Goal: Information Seeking & Learning: Find contact information

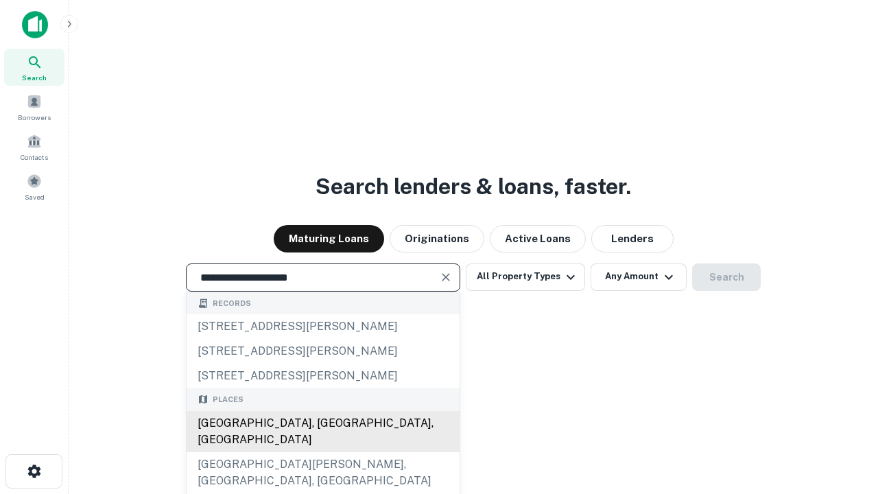
click at [322, 452] on div "Santa Monica, CA, USA" at bounding box center [323, 431] width 273 height 41
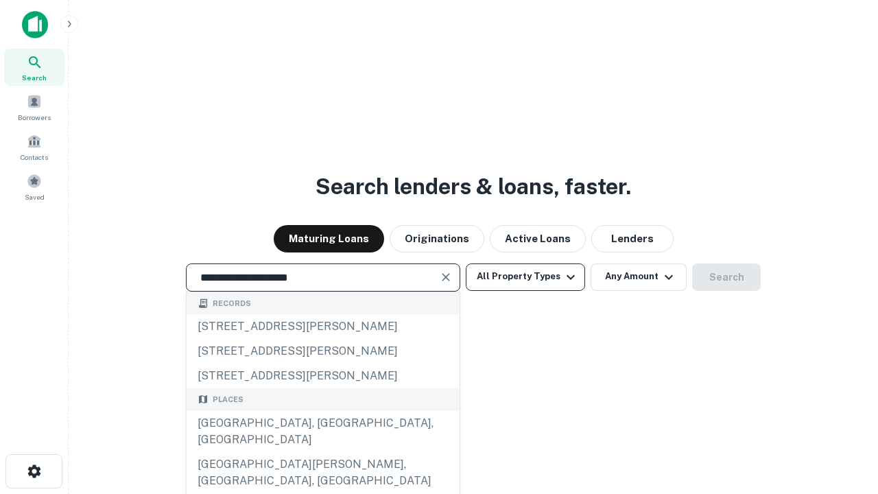
type input "**********"
click at [525, 276] on button "All Property Types" at bounding box center [525, 276] width 119 height 27
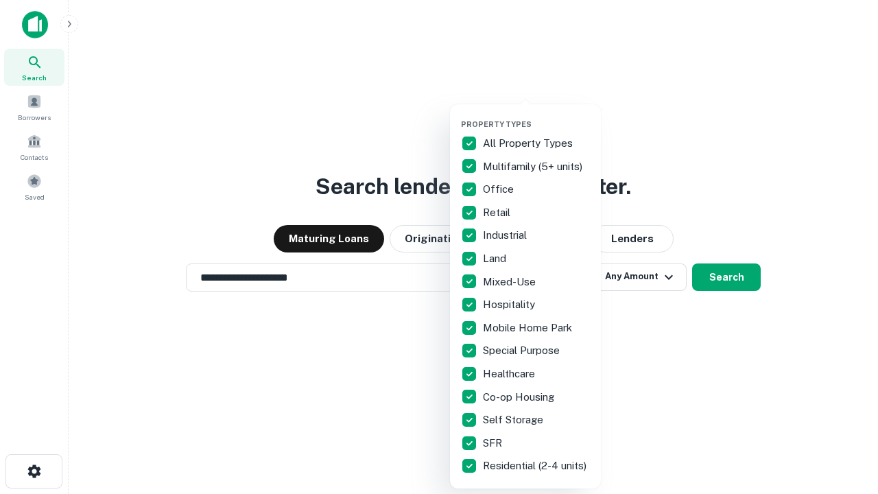
click at [536, 115] on button "button" at bounding box center [536, 115] width 151 height 1
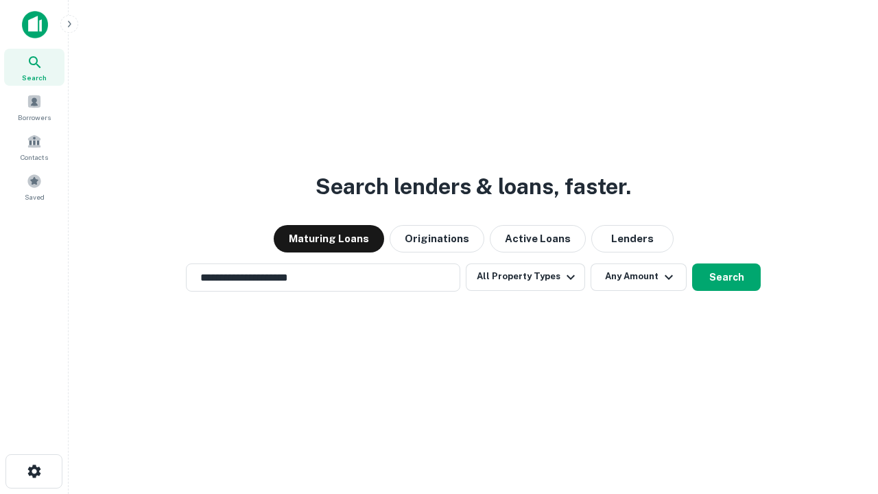
scroll to position [8, 165]
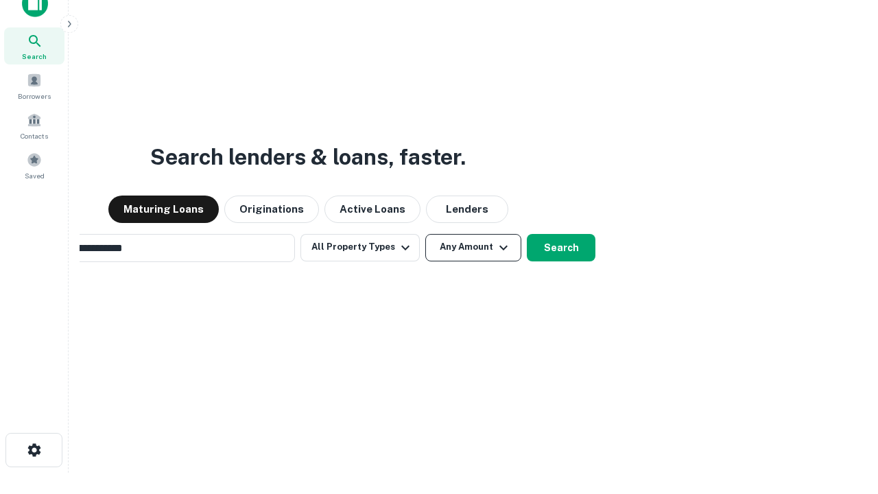
click at [425, 234] on button "Any Amount" at bounding box center [473, 247] width 96 height 27
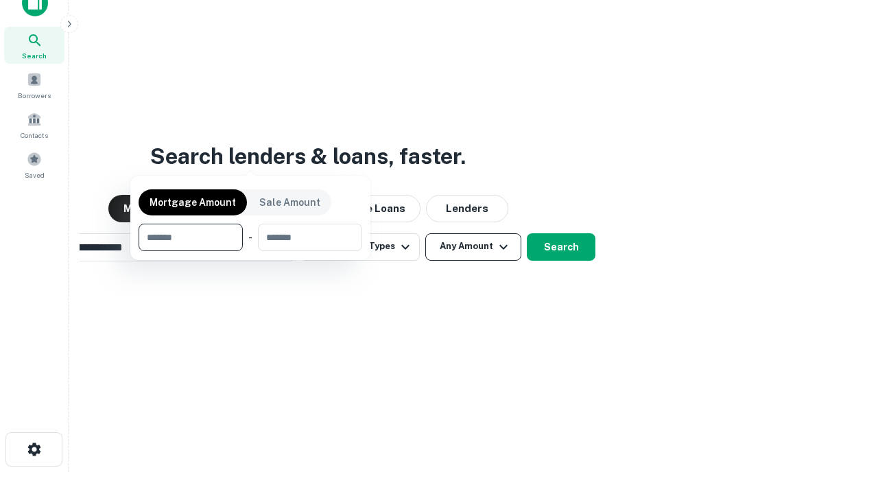
scroll to position [99, 388]
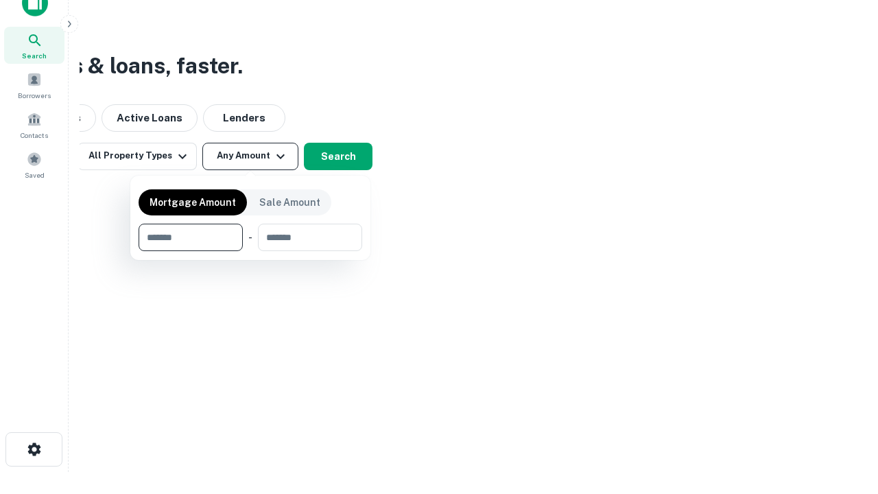
type input "*******"
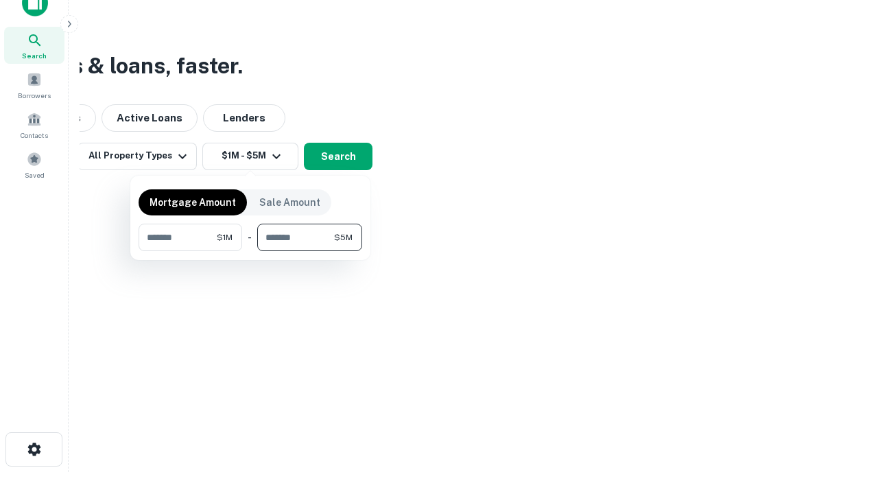
type input "*******"
click at [250, 251] on button "button" at bounding box center [251, 251] width 224 height 1
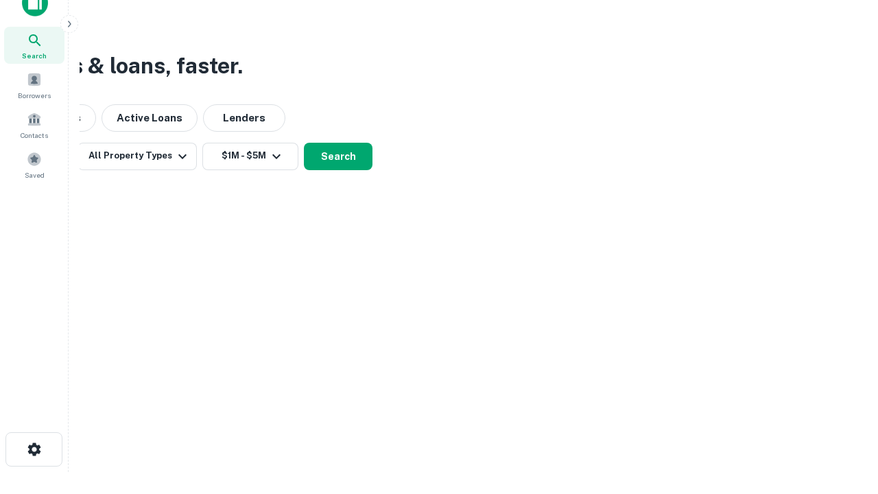
scroll to position [8, 253]
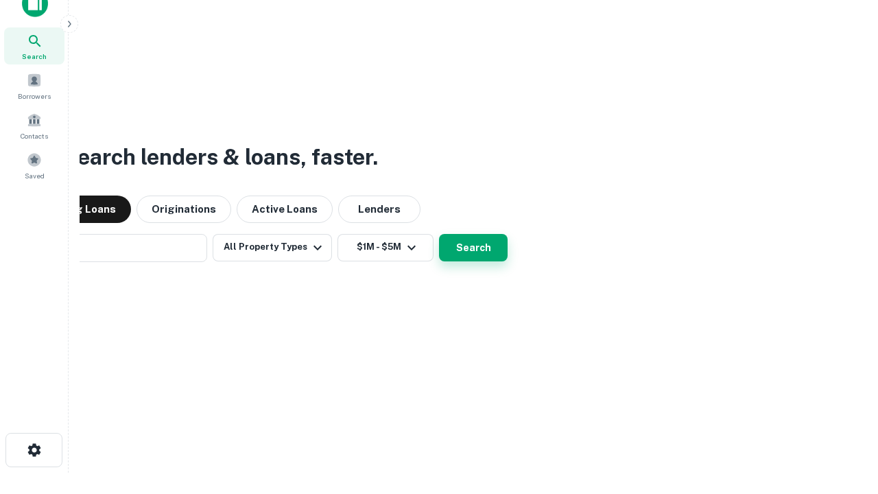
click at [439, 234] on button "Search" at bounding box center [473, 247] width 69 height 27
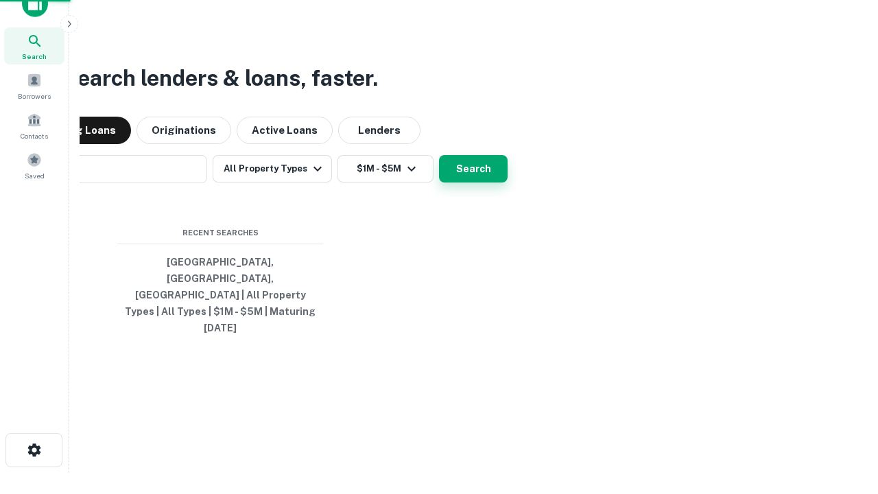
scroll to position [36, 388]
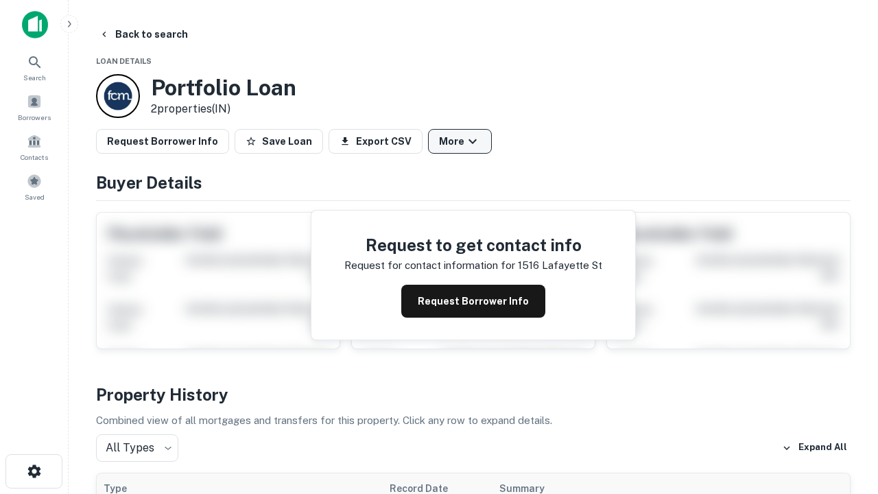
click at [459, 141] on button "More" at bounding box center [460, 141] width 64 height 25
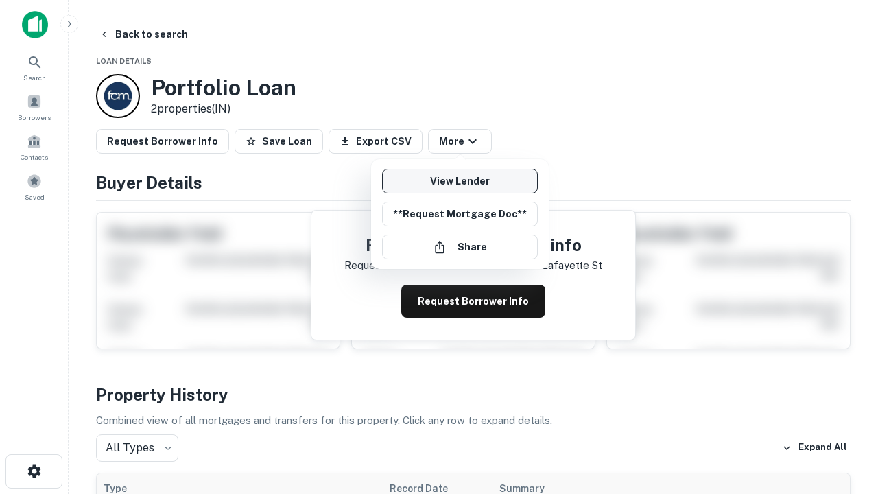
click at [459, 181] on link "View Lender" at bounding box center [460, 181] width 156 height 25
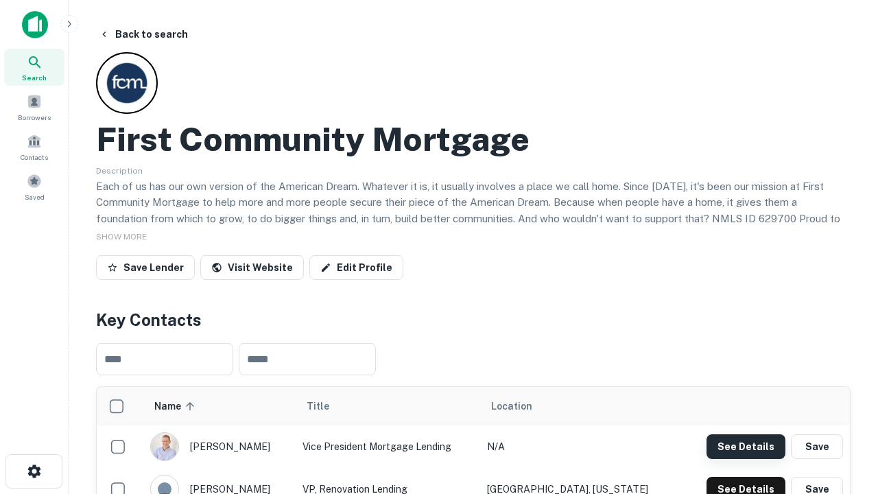
click at [745, 446] on button "See Details" at bounding box center [745, 446] width 79 height 25
click at [34, 471] on icon "button" at bounding box center [34, 471] width 16 height 16
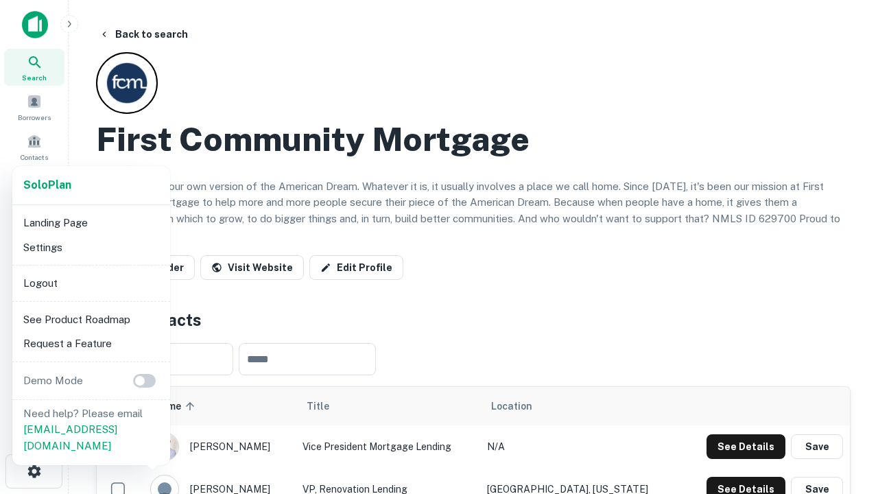
click at [91, 283] on li "Logout" at bounding box center [91, 283] width 147 height 25
